Goal: Navigation & Orientation: Find specific page/section

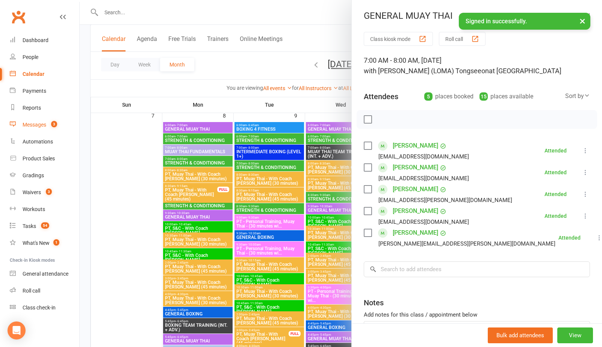
click at [35, 122] on div "Messages" at bounding box center [35, 125] width 24 height 6
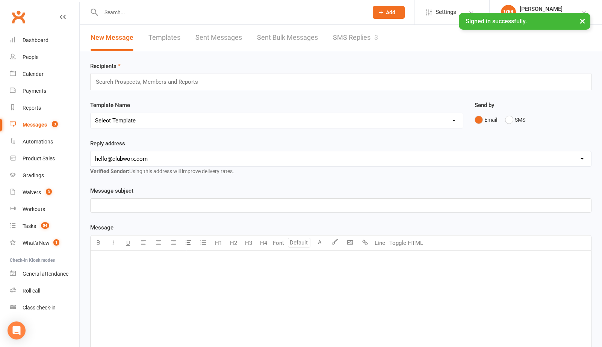
click at [356, 35] on link "SMS Replies 3" at bounding box center [355, 38] width 45 height 26
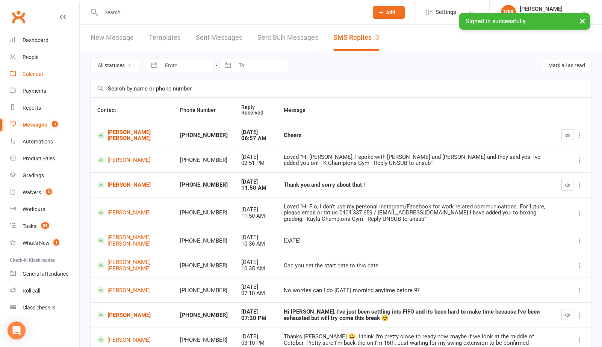
click at [30, 77] on div "Calendar" at bounding box center [33, 74] width 21 height 6
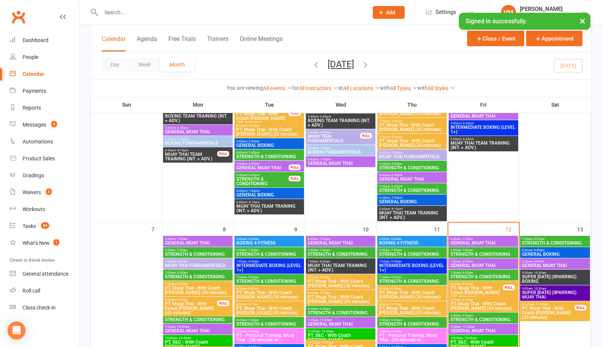
scroll to position [262, 0]
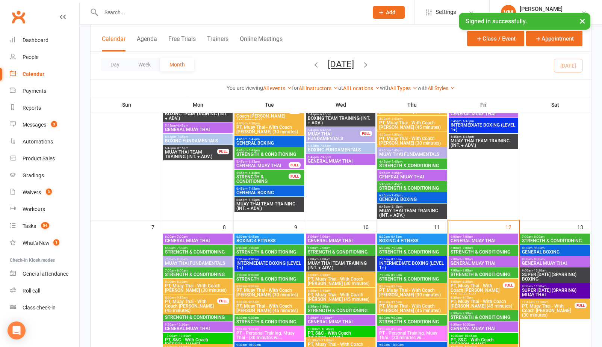
click at [541, 239] on span "STRENGTH & CONDITIONING" at bounding box center [554, 241] width 67 height 5
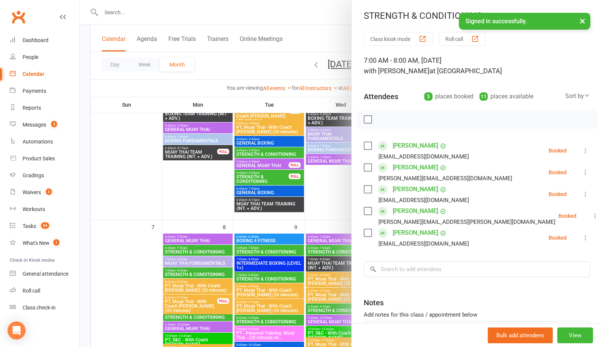
click at [417, 233] on link "[PERSON_NAME]" at bounding box center [415, 233] width 45 height 12
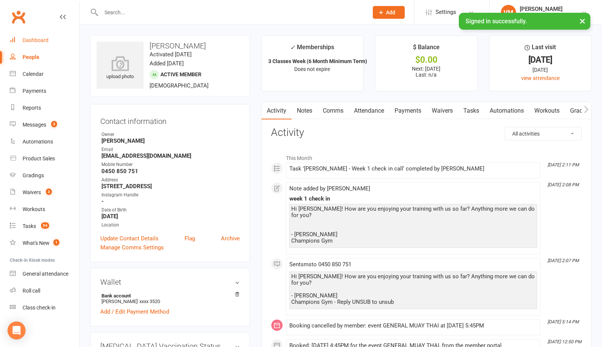
click at [35, 34] on link "Dashboard" at bounding box center [44, 40] width 69 height 17
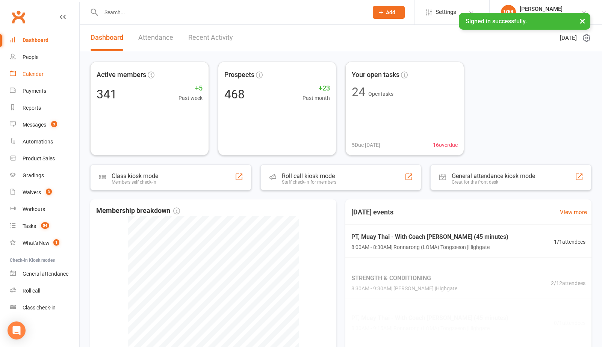
click at [37, 74] on div "Calendar" at bounding box center [33, 74] width 21 height 6
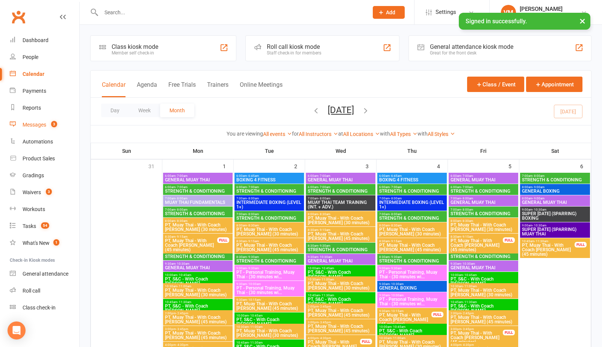
click at [47, 125] on link "Messages 3" at bounding box center [44, 124] width 69 height 17
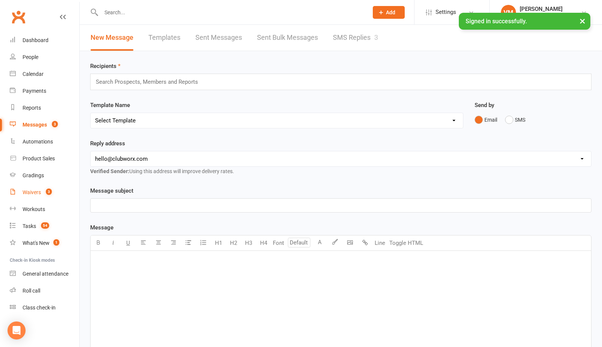
click at [34, 198] on link "Waivers 3" at bounding box center [44, 192] width 69 height 17
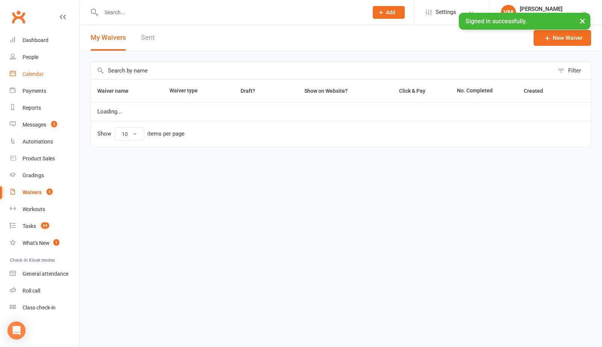
click at [36, 76] on div "Calendar" at bounding box center [33, 74] width 21 height 6
